Goal: Transaction & Acquisition: Purchase product/service

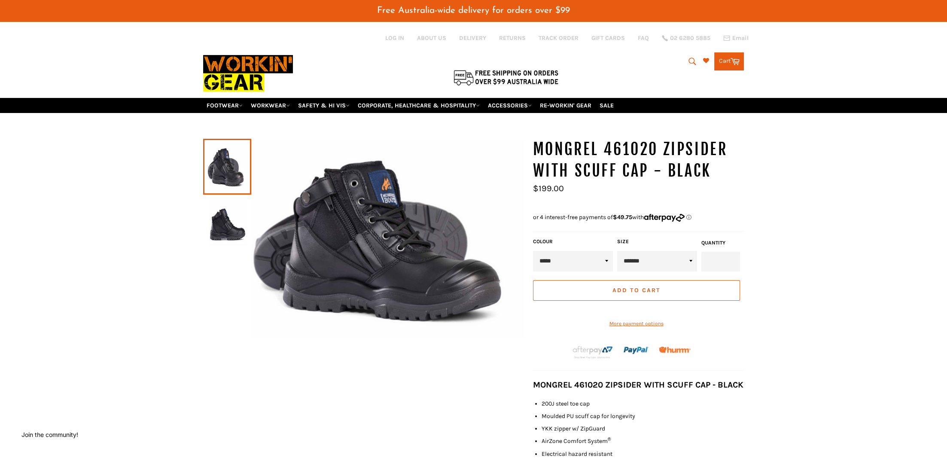
click at [689, 57] on icon "submit" at bounding box center [691, 61] width 9 height 9
click at [689, 61] on icon "submit" at bounding box center [691, 61] width 9 height 9
click at [690, 57] on icon "submit" at bounding box center [691, 61] width 9 height 9
click at [691, 57] on icon "submit" at bounding box center [691, 61] width 9 height 9
click at [535, 64] on div at bounding box center [383, 59] width 361 height 76
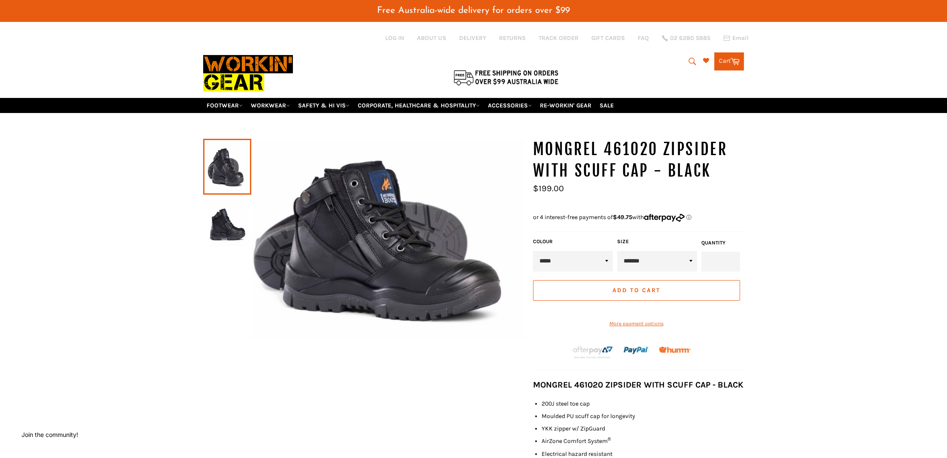
click at [482, 82] on img at bounding box center [505, 77] width 107 height 18
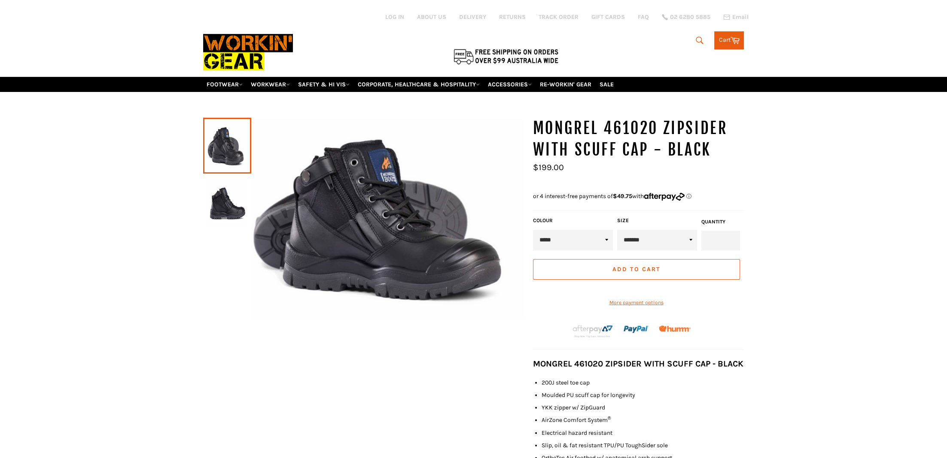
click at [697, 37] on icon "submit" at bounding box center [699, 40] width 9 height 9
click at [676, 36] on div "Search Search Cart Cart 0 items" at bounding box center [654, 38] width 180 height 22
click at [689, 36] on icon "submit" at bounding box center [691, 40] width 9 height 9
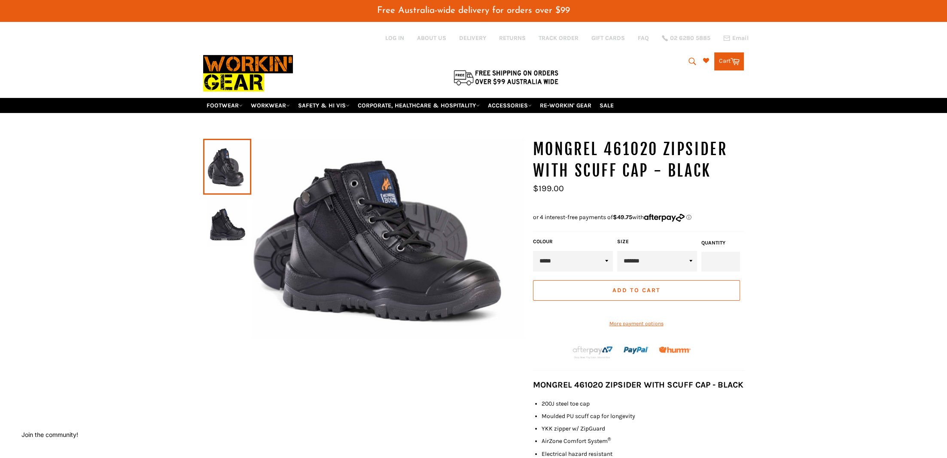
click at [642, 57] on div "Search Search Cart Cart 0 items" at bounding box center [654, 59] width 180 height 22
click at [692, 59] on icon "submit" at bounding box center [692, 61] width 7 height 7
click at [629, 67] on div "Search Search Cart Cart 0 items" at bounding box center [654, 59] width 180 height 22
click at [636, 62] on div "Search Search Cart Cart 0 items" at bounding box center [654, 59] width 180 height 22
click at [689, 58] on icon "submit" at bounding box center [692, 61] width 7 height 7
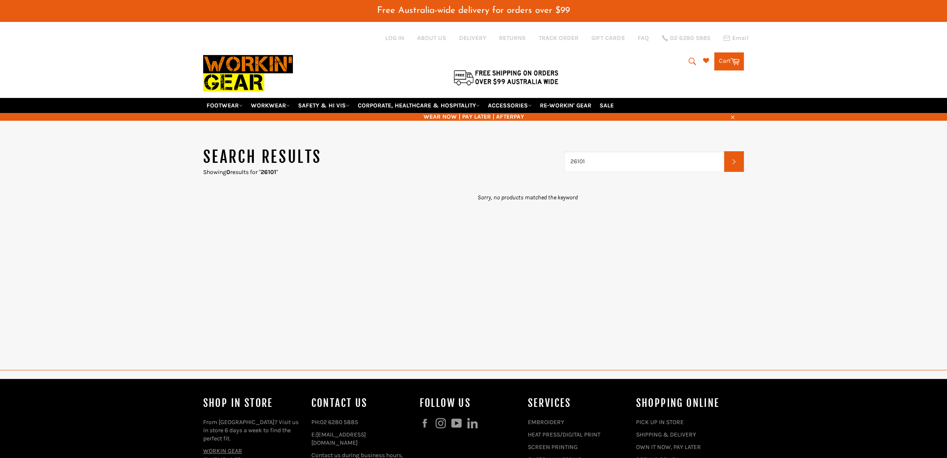
click at [649, 161] on input "26101" at bounding box center [644, 161] width 161 height 21
drag, startPoint x: 652, startPoint y: 161, endPoint x: 540, endPoint y: 155, distance: 111.4
click at [564, 155] on input "26101" at bounding box center [644, 161] width 161 height 21
click at [584, 154] on input "461050" at bounding box center [644, 161] width 161 height 21
type input "461060"
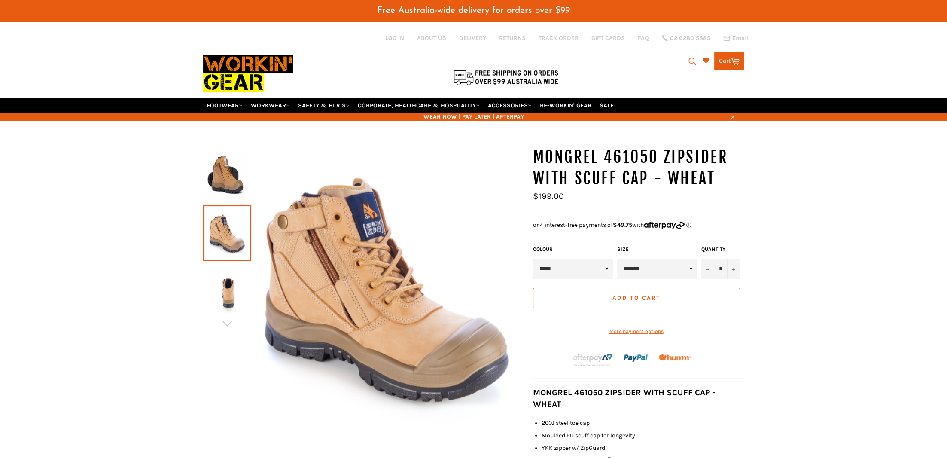
click at [234, 152] on img at bounding box center [226, 175] width 39 height 47
